Goal: Information Seeking & Learning: Learn about a topic

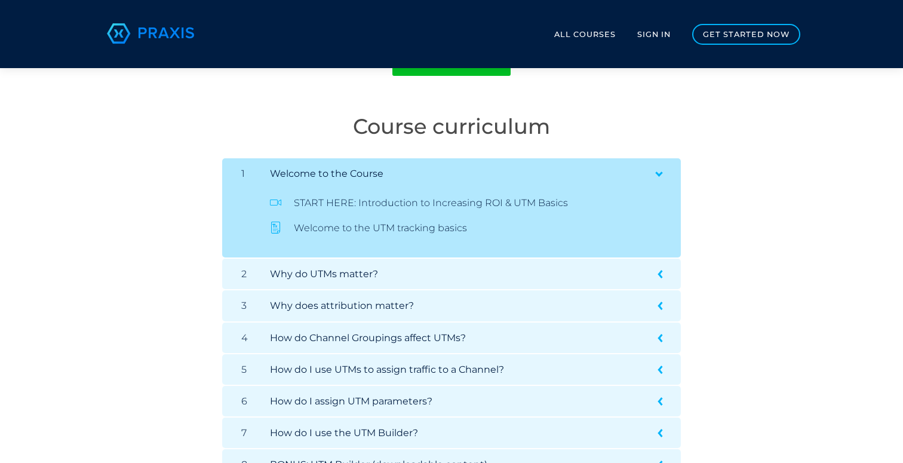
scroll to position [209, 0]
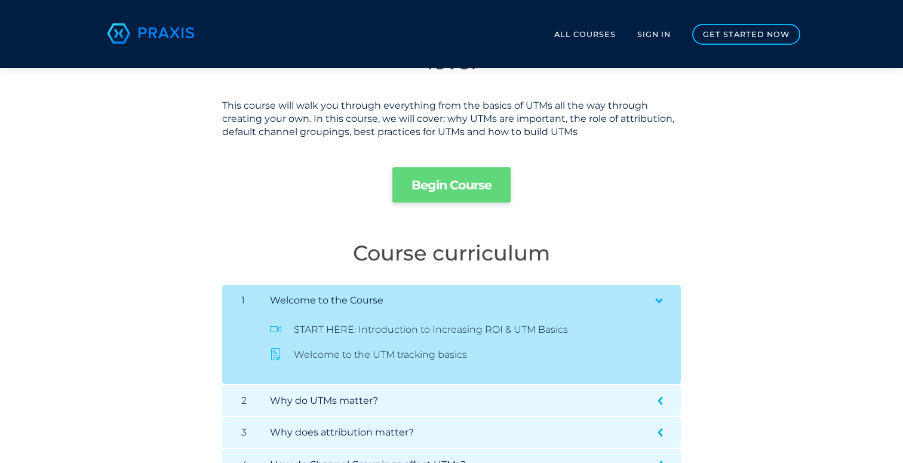
click at [478, 192] on link "Begin Course" at bounding box center [452, 184] width 118 height 35
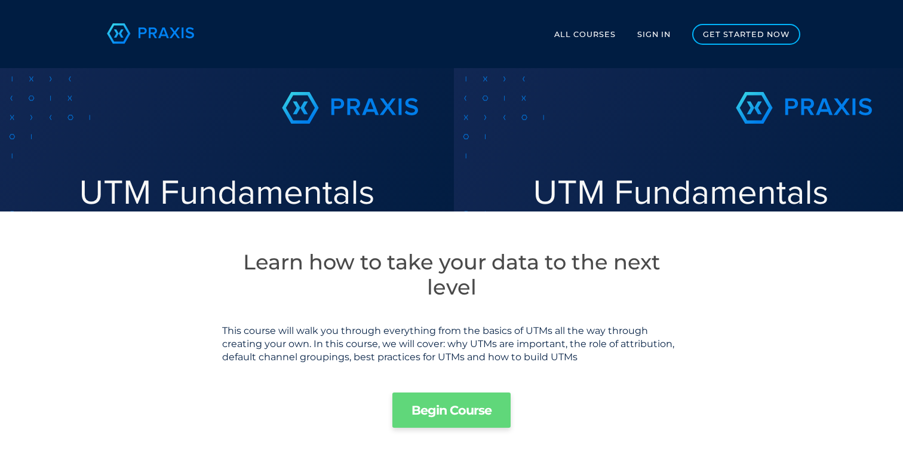
click at [437, 415] on link "Begin Course" at bounding box center [452, 410] width 118 height 35
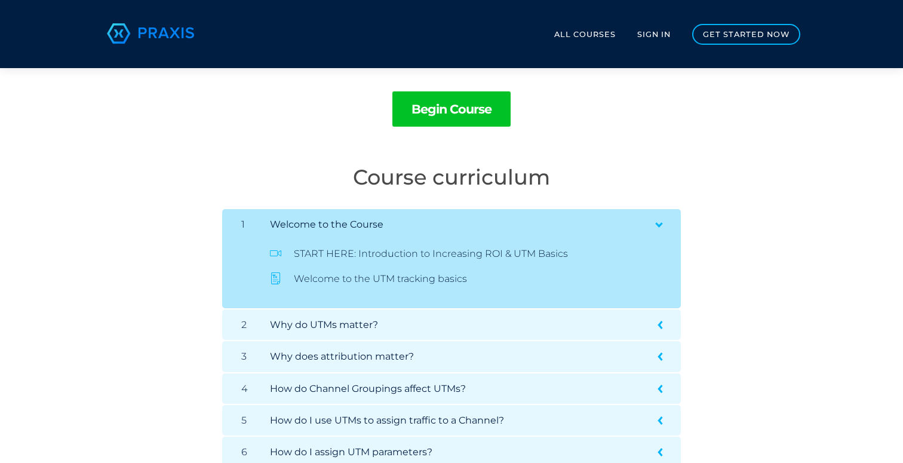
scroll to position [299, 0]
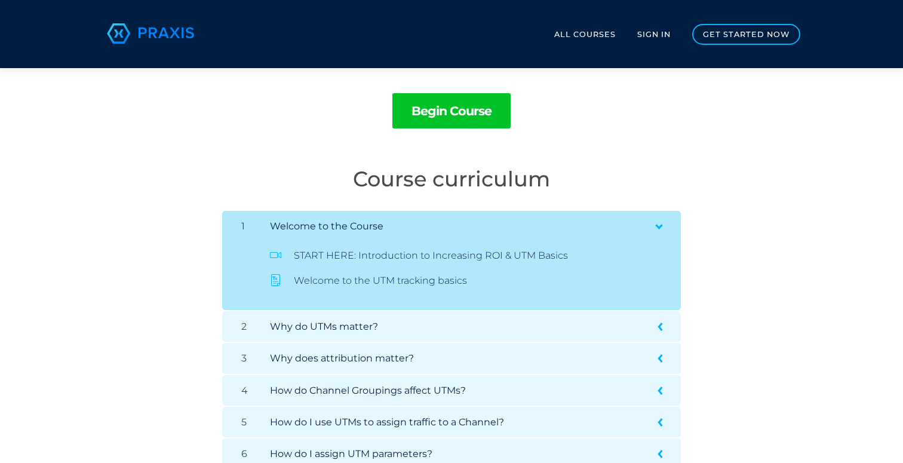
click at [306, 272] on ul "START HERE: Introduction to Increasing ROI & UTM Basics Welcome to the UTM trac…" at bounding box center [461, 276] width 421 height 50
click at [276, 256] on icon at bounding box center [276, 255] width 12 height 12
click at [277, 287] on ul "START HERE: Introduction to Increasing ROI & UTM Basics Welcome to the UTM trac…" at bounding box center [461, 276] width 421 height 50
click at [338, 258] on span "START HERE: Introduction to Increasing ROI & UTM Basics" at bounding box center [456, 256] width 373 height 10
click at [335, 282] on span "Welcome to the UTM tracking basics" at bounding box center [456, 281] width 373 height 10
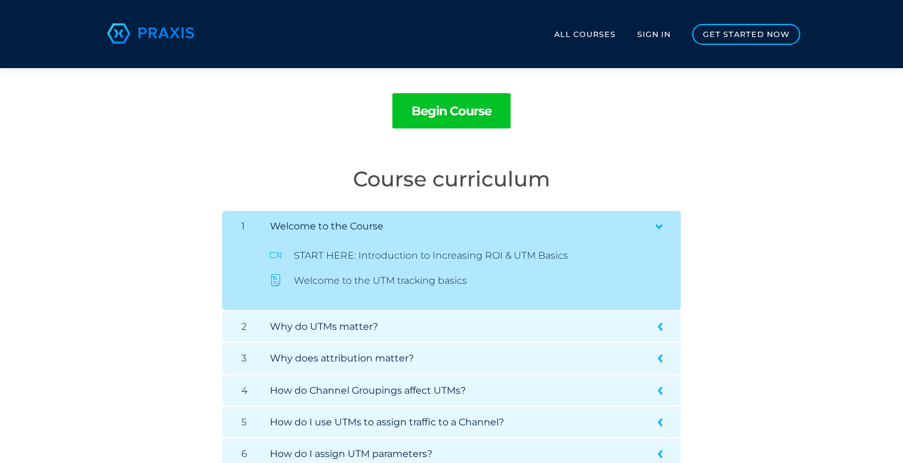
click at [338, 214] on li "1 Welcome to the Course START HERE: Introduction to Increasing ROI & UTM Basics…" at bounding box center [451, 260] width 459 height 99
click at [357, 232] on div "1 Welcome to the Course START HERE: Introduction to Increasing ROI & UTM Basics…" at bounding box center [452, 260] width 440 height 80
click at [428, 326] on h5 "Why do UTMs matter?" at bounding box center [470, 326] width 401 height 11
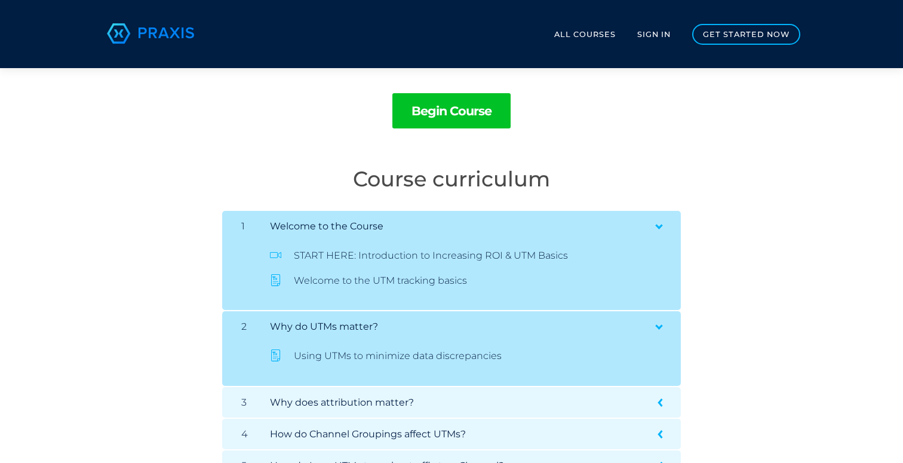
click at [329, 351] on span "Using UTMs to minimize data discrepancies" at bounding box center [456, 356] width 373 height 10
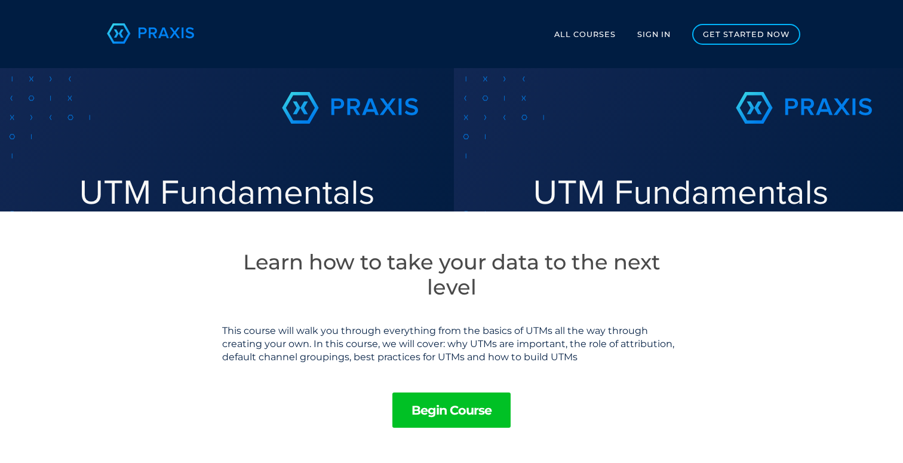
scroll to position [0, 0]
click at [452, 409] on link "Begin Course" at bounding box center [452, 410] width 118 height 35
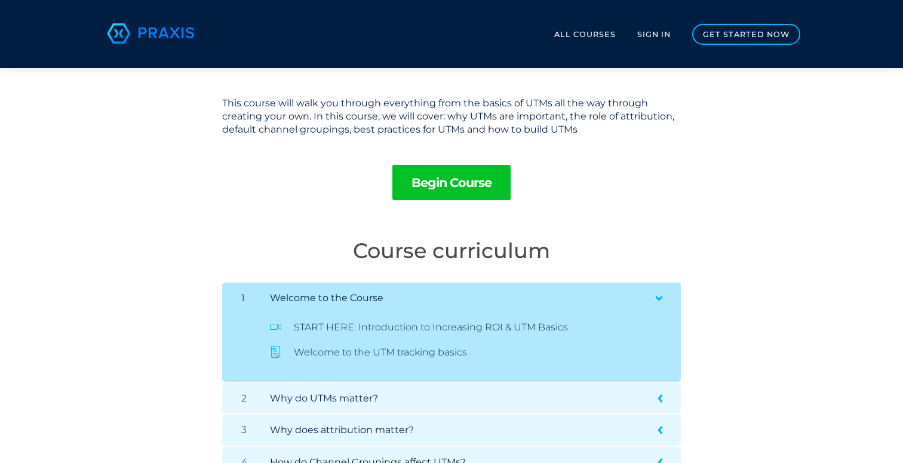
scroll to position [236, 0]
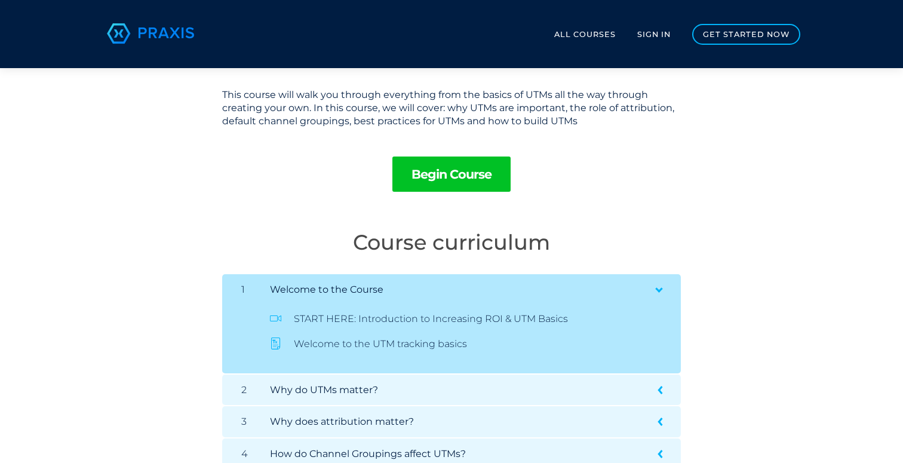
click at [424, 318] on span "START HERE: Introduction to Increasing ROI & UTM Basics" at bounding box center [456, 319] width 373 height 10
click at [559, 320] on span "START HERE: Introduction to Increasing ROI & UTM Basics" at bounding box center [456, 319] width 373 height 10
click at [275, 346] on icon at bounding box center [276, 344] width 12 height 12
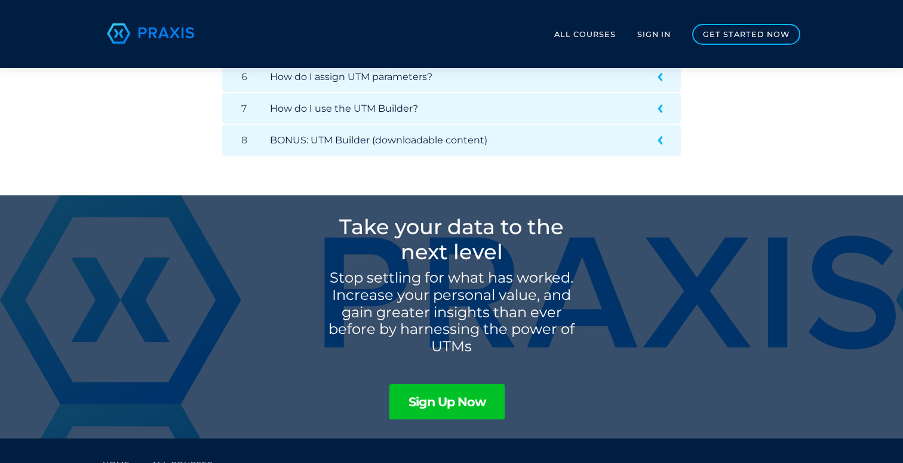
scroll to position [677, 0]
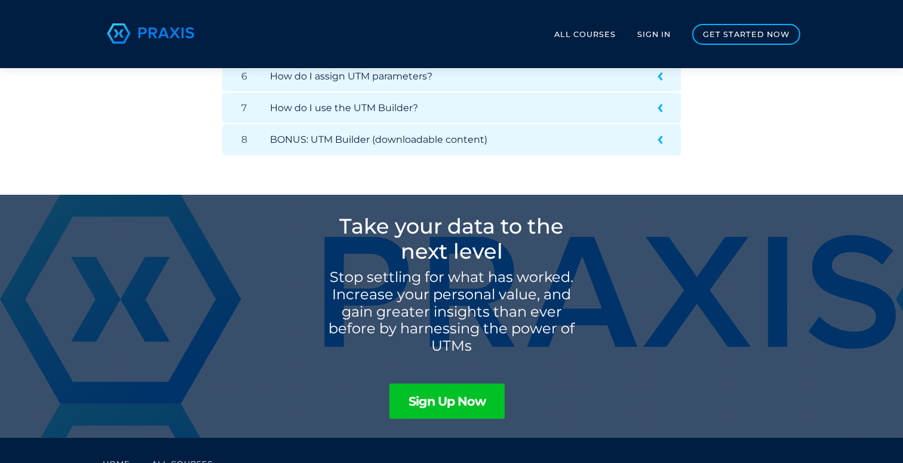
click at [520, 143] on h5 "BONUS: UTM Builder (downloadable content)" at bounding box center [470, 139] width 401 height 11
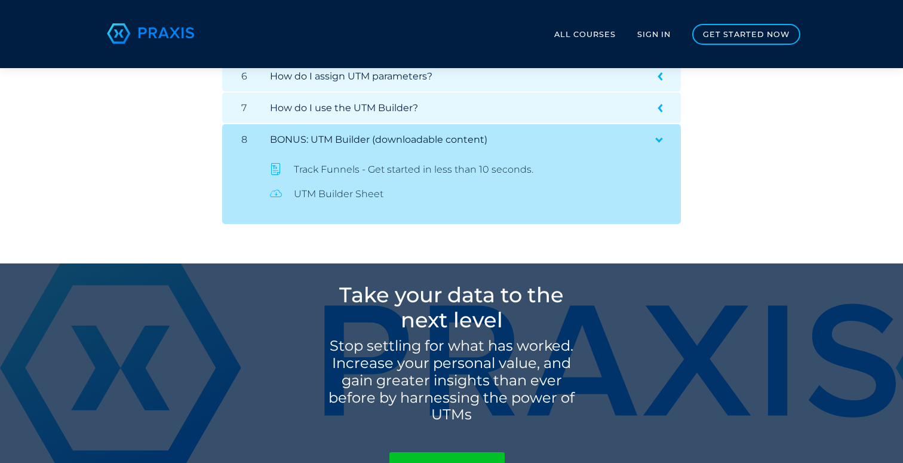
click at [350, 172] on span "Track Funnels - Get started in less than 10 seconds." at bounding box center [456, 170] width 373 height 10
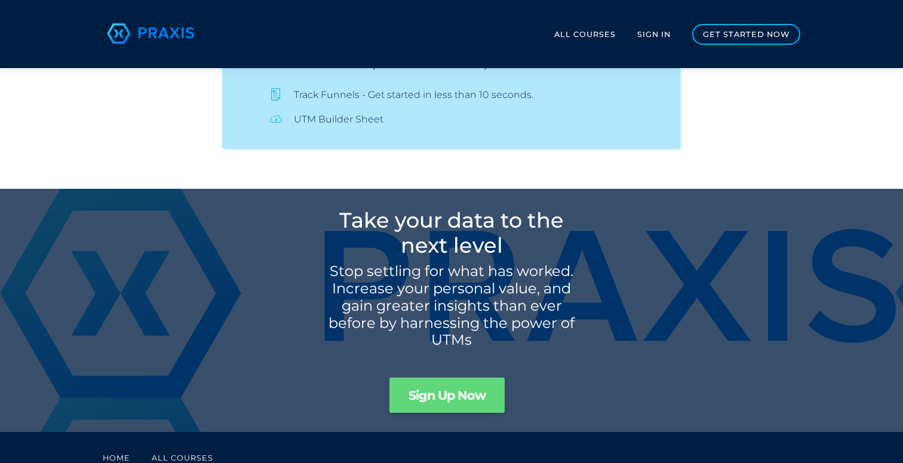
scroll to position [781, 0]
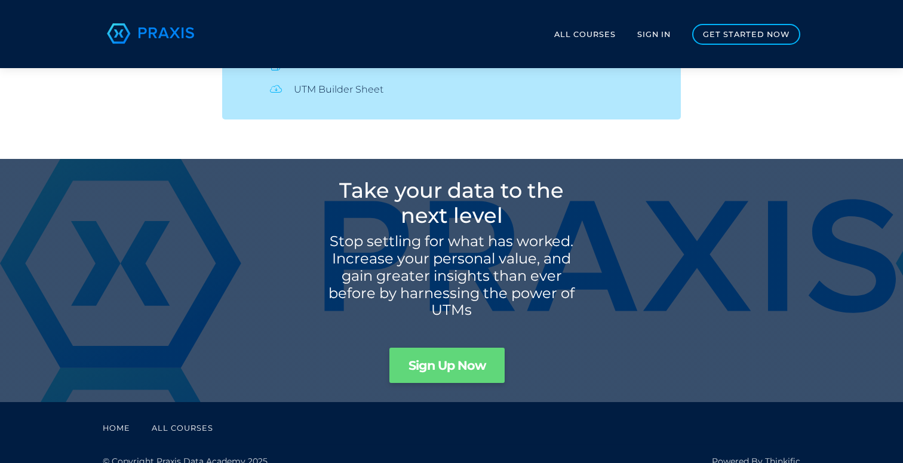
click at [426, 368] on link "Sign Up Now" at bounding box center [447, 365] width 115 height 35
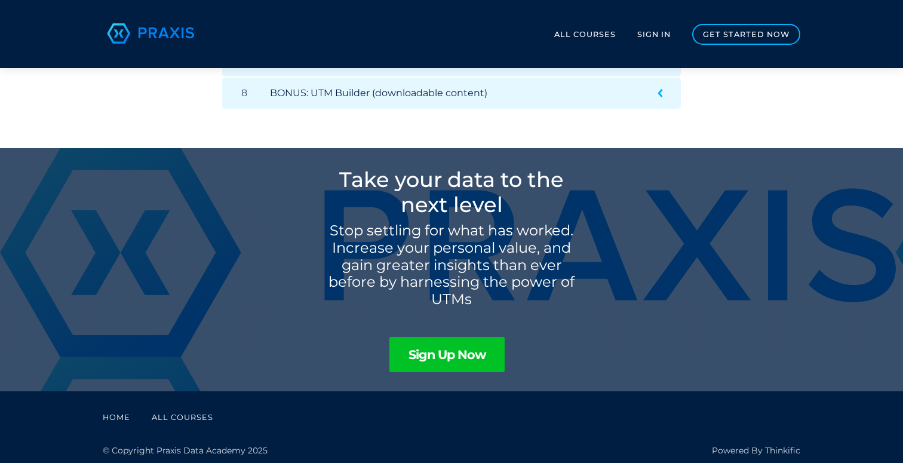
scroll to position [723, 0]
